Goal: Information Seeking & Learning: Learn about a topic

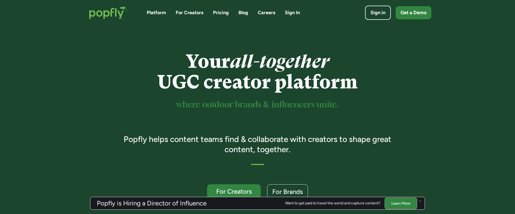
click at [272, 13] on link "Careers" at bounding box center [266, 12] width 17 height 7
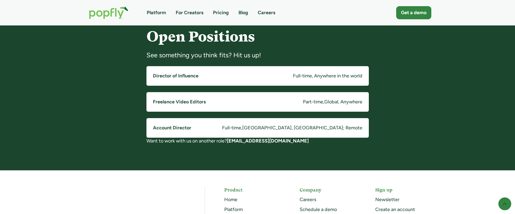
scroll to position [414, 0]
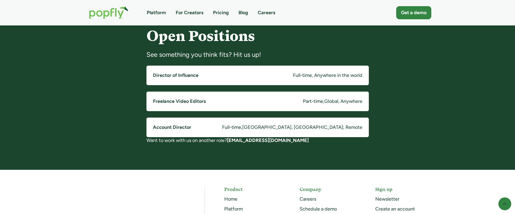
click at [230, 125] on link "Account Director Full-time , [GEOGRAPHIC_DATA], [GEOGRAPHIC_DATA]; Remote" at bounding box center [257, 128] width 222 height 20
